Goal: Obtain resource: Download file/media

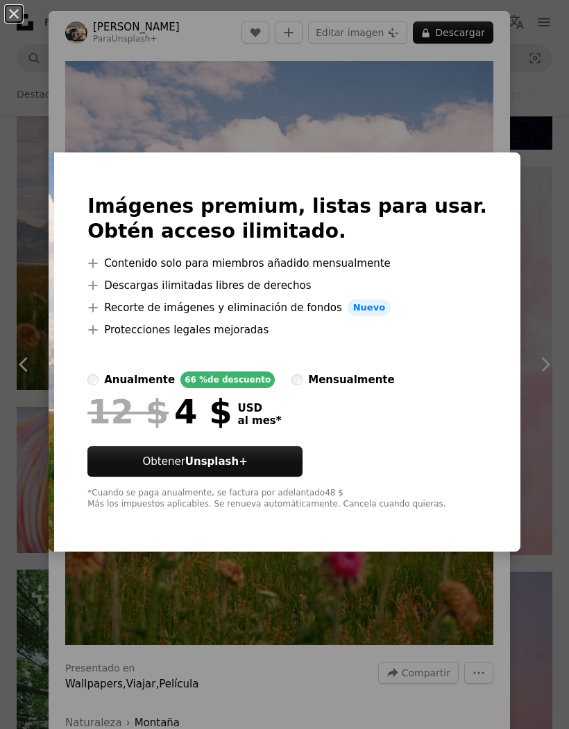
scroll to position [0, 616]
click at [557, 207] on div "An X shape Imágenes premium, listas para usar. Obtén acceso ilimitado. A plus s…" at bounding box center [284, 364] width 569 height 729
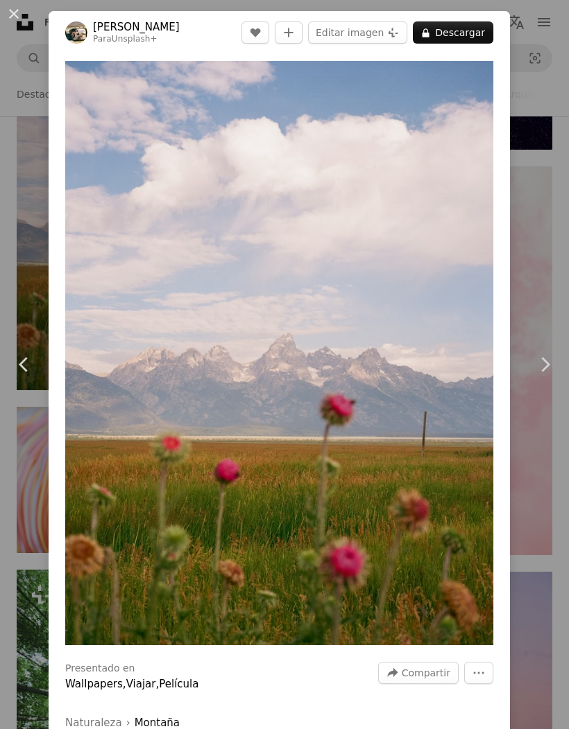
click at [539, 297] on div "An X shape Chevron left Chevron right [PERSON_NAME] Unsplash+ A heart A plus si…" at bounding box center [284, 364] width 569 height 729
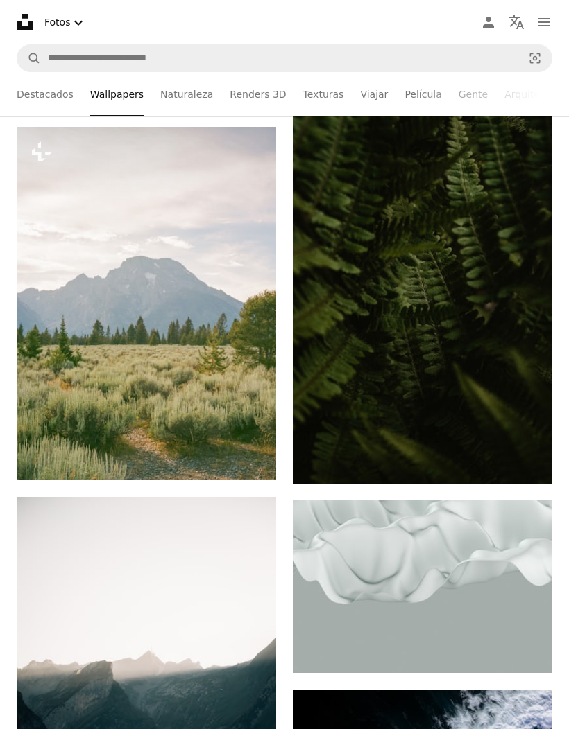
scroll to position [12915, 0]
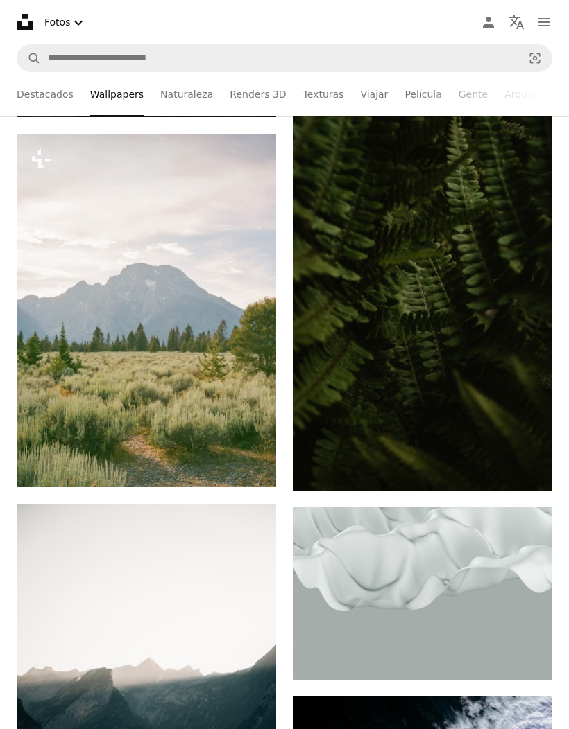
click at [233, 474] on button "A lock Descargar" at bounding box center [222, 462] width 79 height 22
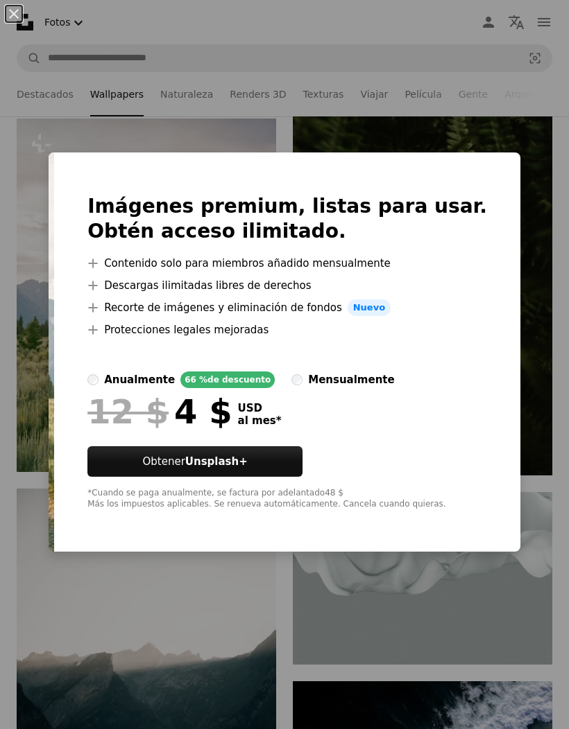
click at [529, 384] on div "An X shape Imágenes premium, listas para usar. Obtén acceso ilimitado. A plus s…" at bounding box center [284, 364] width 569 height 729
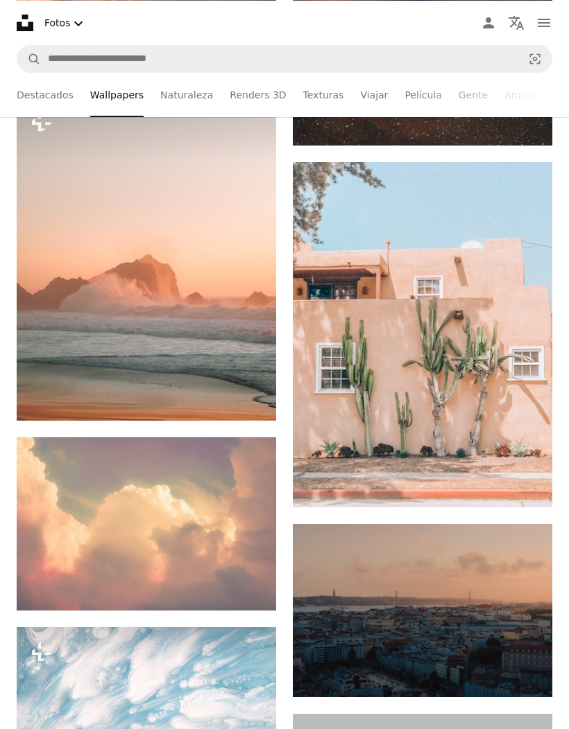
scroll to position [11662, 0]
